Goal: Task Accomplishment & Management: Manage account settings

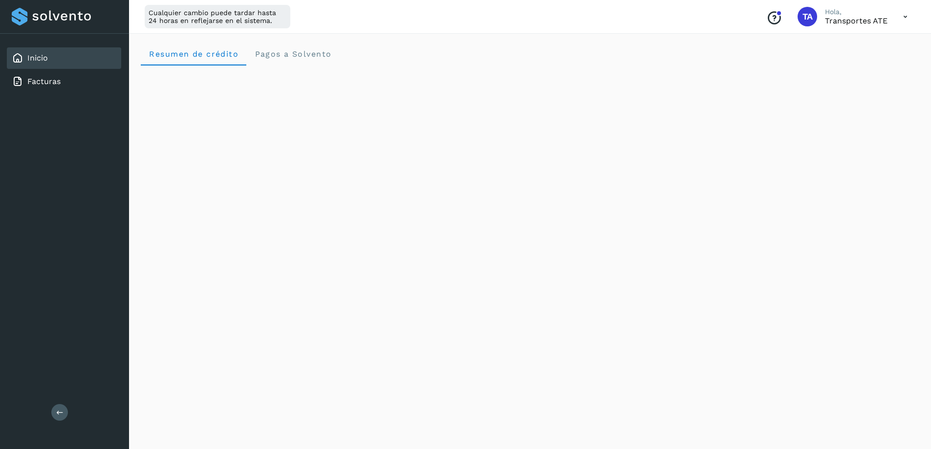
click at [906, 19] on icon at bounding box center [905, 17] width 20 height 20
click at [855, 67] on div "Cerrar sesión" at bounding box center [857, 63] width 116 height 19
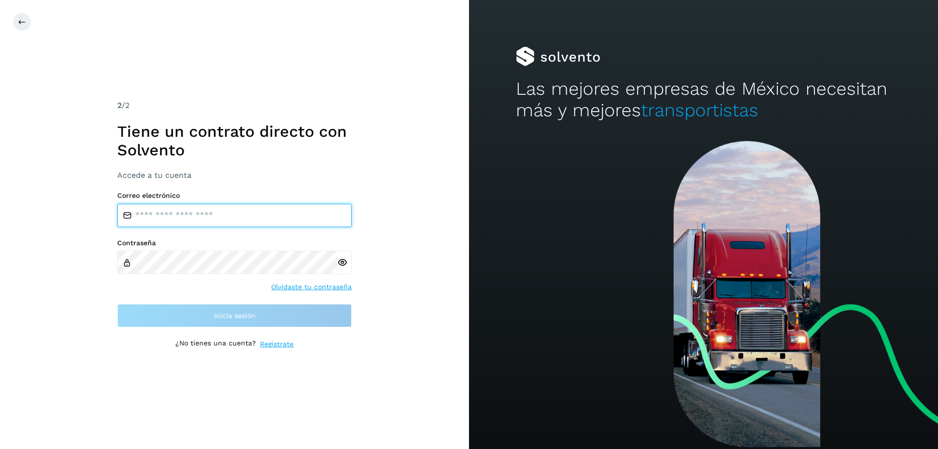
click at [158, 217] on input "email" at bounding box center [234, 215] width 235 height 23
type input "**********"
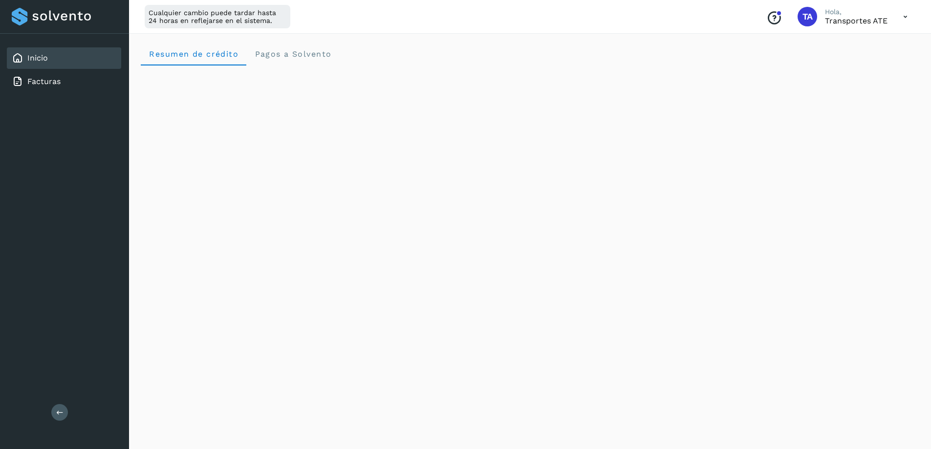
click at [907, 16] on icon at bounding box center [905, 17] width 20 height 20
click at [868, 56] on div "Cerrar sesión" at bounding box center [857, 63] width 116 height 19
